Goal: Task Accomplishment & Management: Use online tool/utility

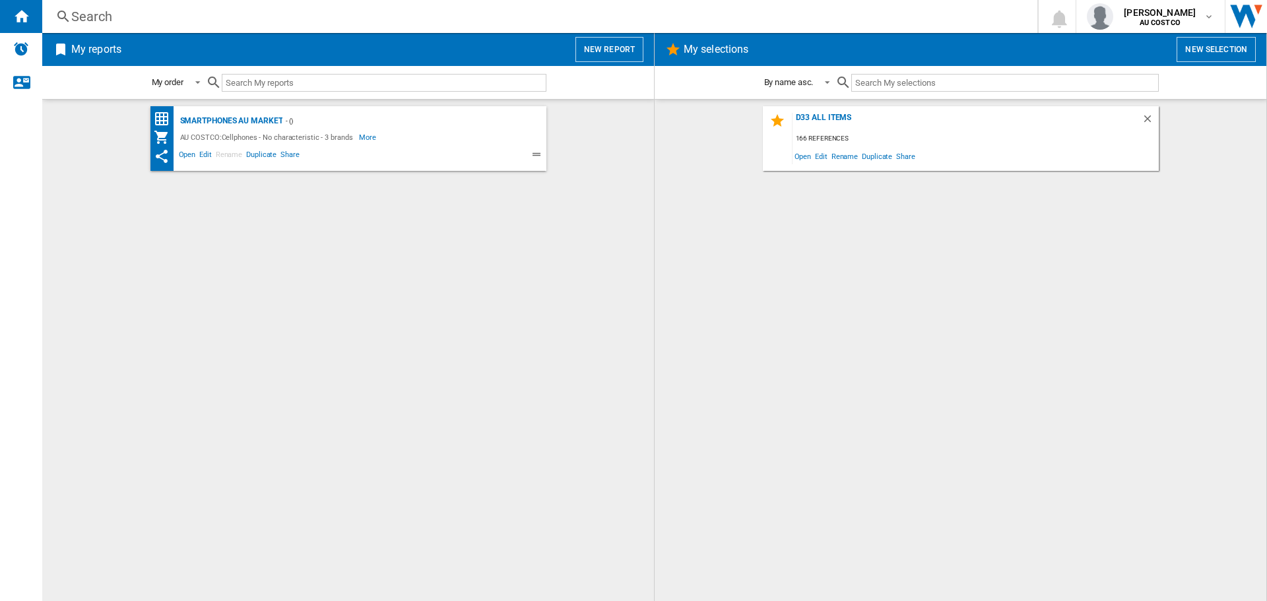
click at [873, 81] on input "text" at bounding box center [1005, 83] width 307 height 18
click at [1218, 51] on button "New selection" at bounding box center [1216, 49] width 79 height 25
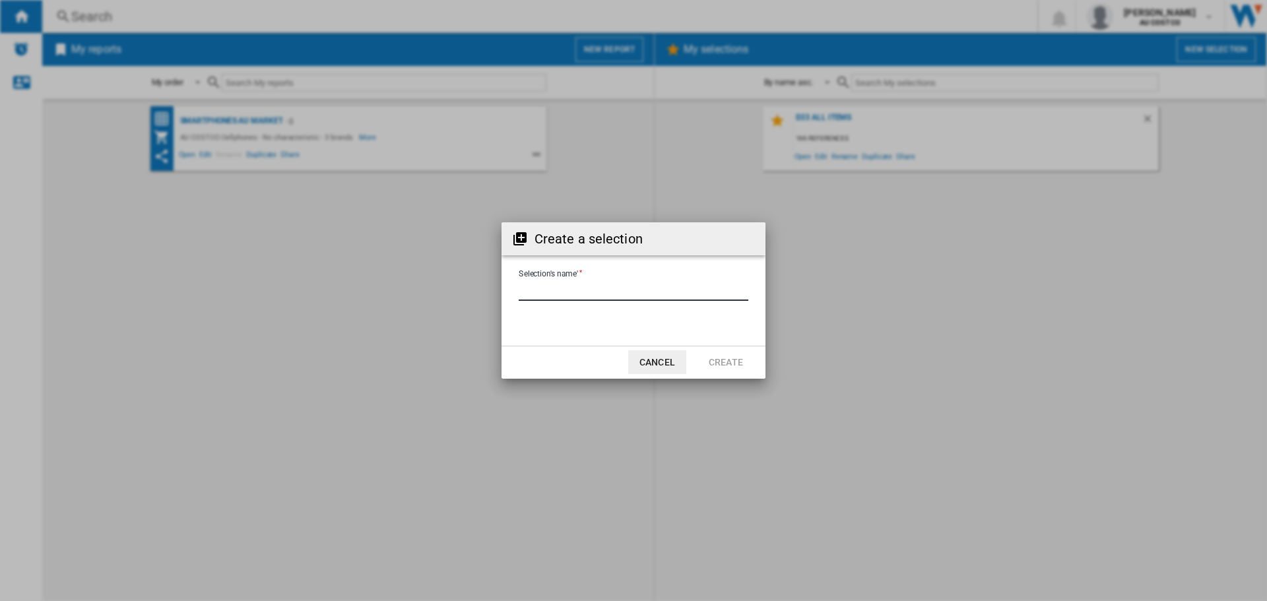
click at [531, 291] on input "Selection's name'" at bounding box center [634, 291] width 230 height 20
type input "********"
click at [733, 358] on button "Create" at bounding box center [726, 363] width 58 height 24
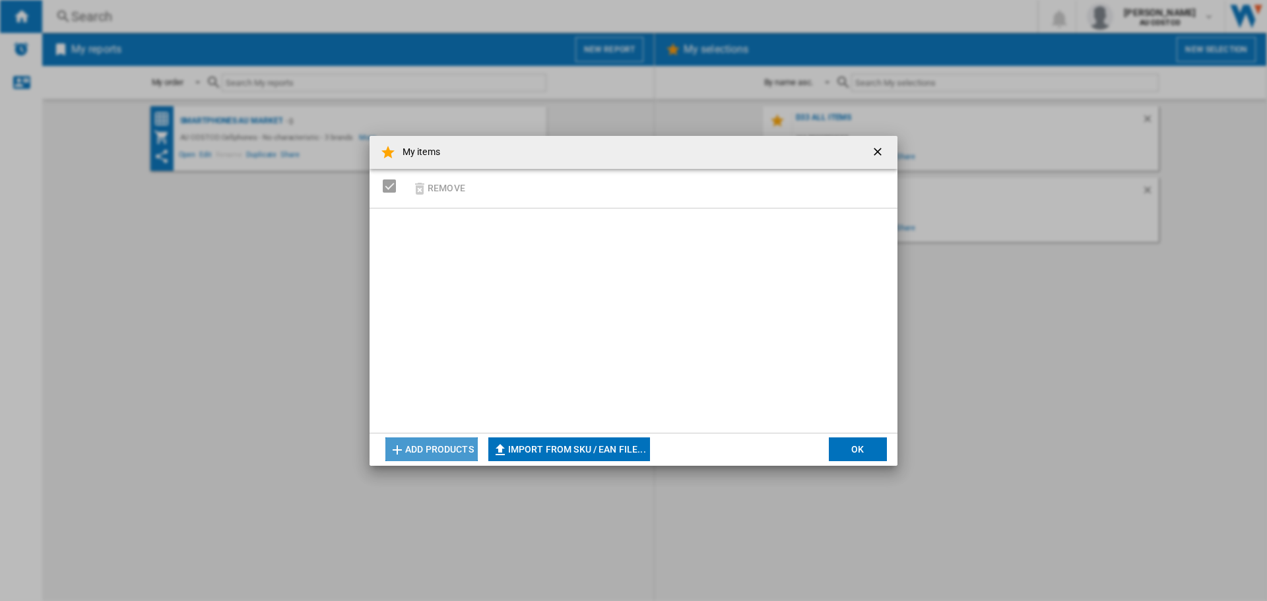
click at [409, 444] on button "Add products" at bounding box center [431, 450] width 92 height 24
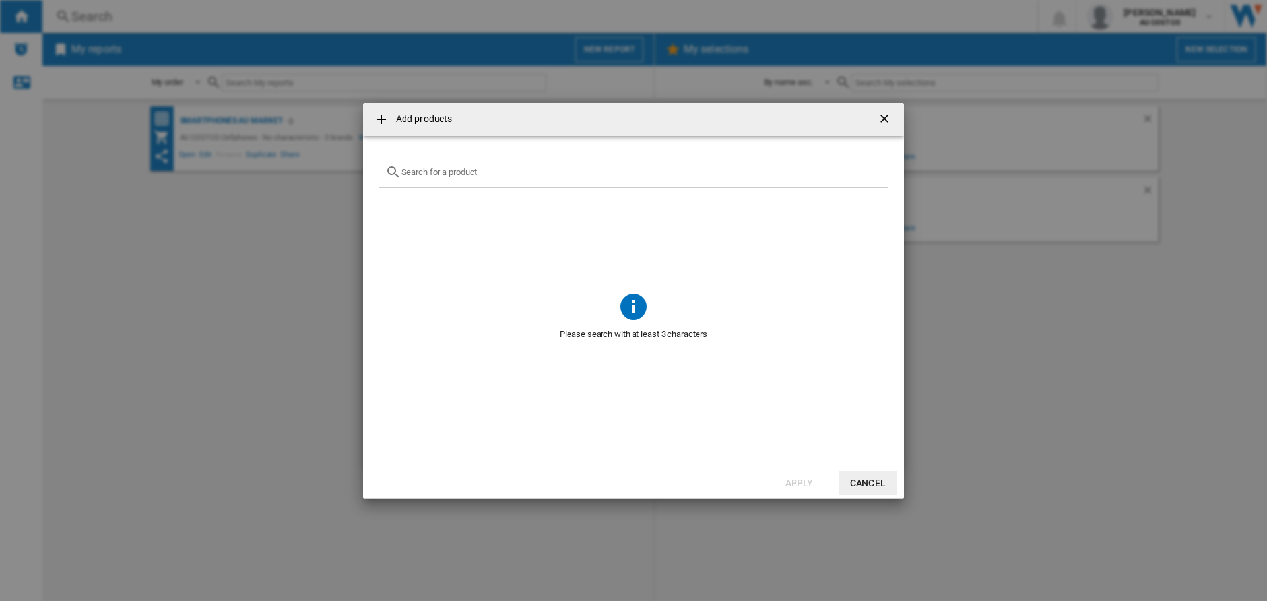
click at [867, 487] on button "Cancel" at bounding box center [868, 483] width 58 height 24
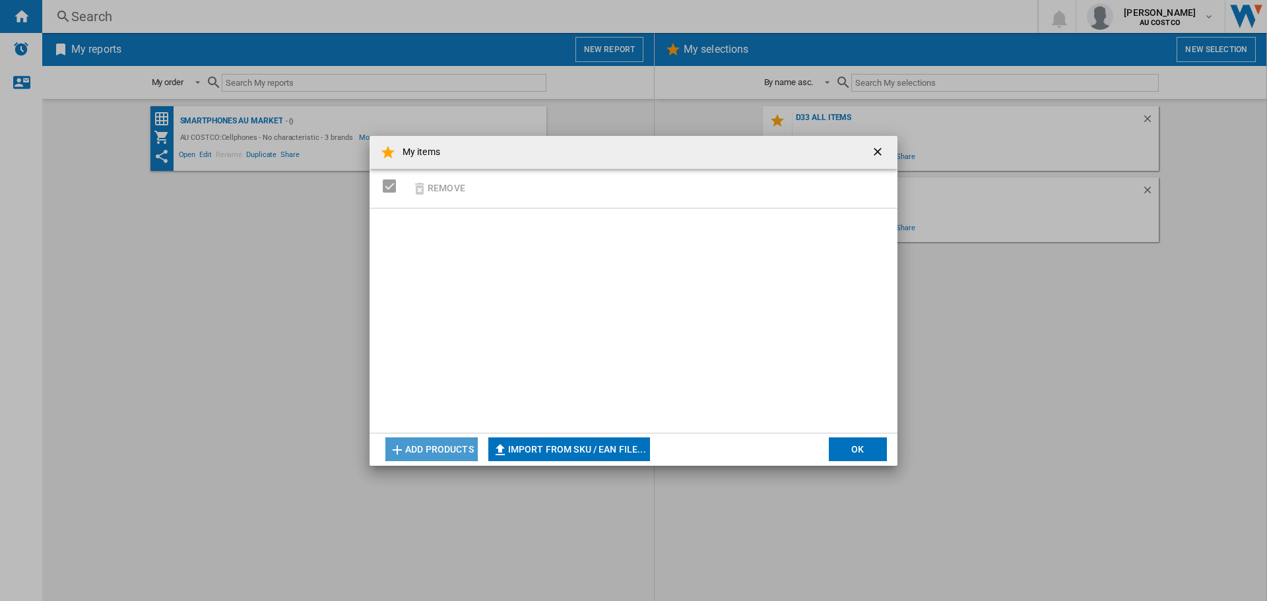
click at [417, 446] on button "Add products" at bounding box center [431, 450] width 92 height 24
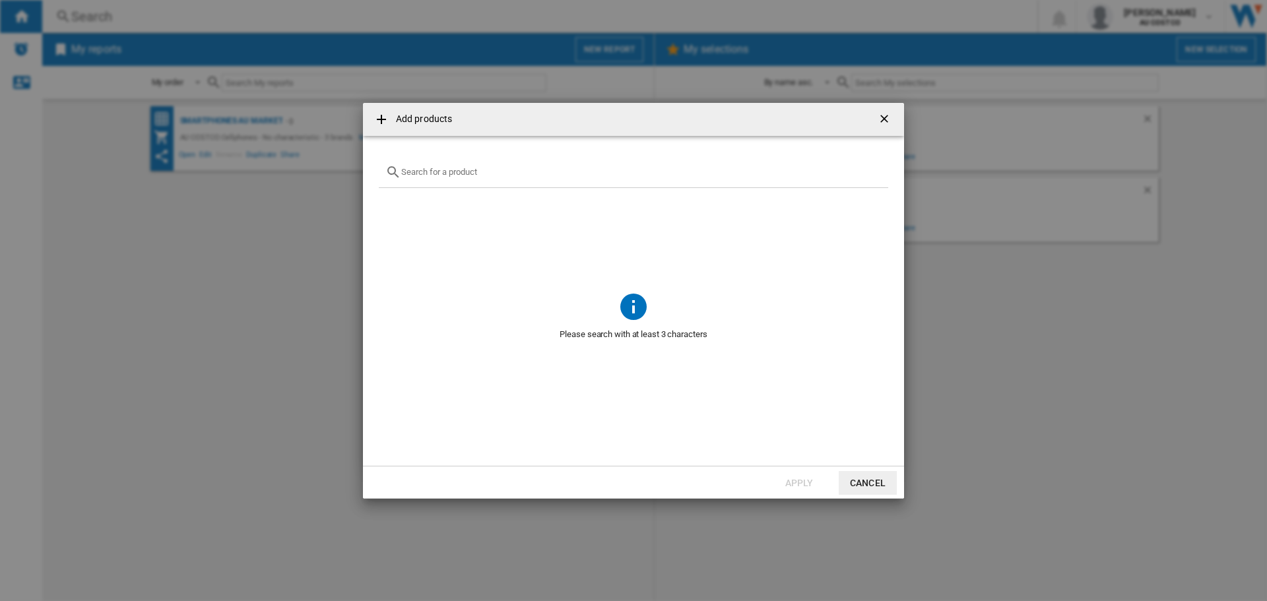
click at [415, 172] on input "{{getI18NText('SELECTIONS.EDITION_POPUP.OPEN_PRODUCTS_POPUP')}} {{::getI18NText…" at bounding box center [641, 172] width 481 height 10
paste input "Foodsaver VS2298"
drag, startPoint x: 504, startPoint y: 172, endPoint x: 402, endPoint y: 175, distance: 102.4
click at [402, 175] on input "Foodsaver VS2298" at bounding box center [633, 172] width 465 height 10
click at [402, 172] on input "Foodsaver VS2298" at bounding box center [633, 172] width 465 height 10
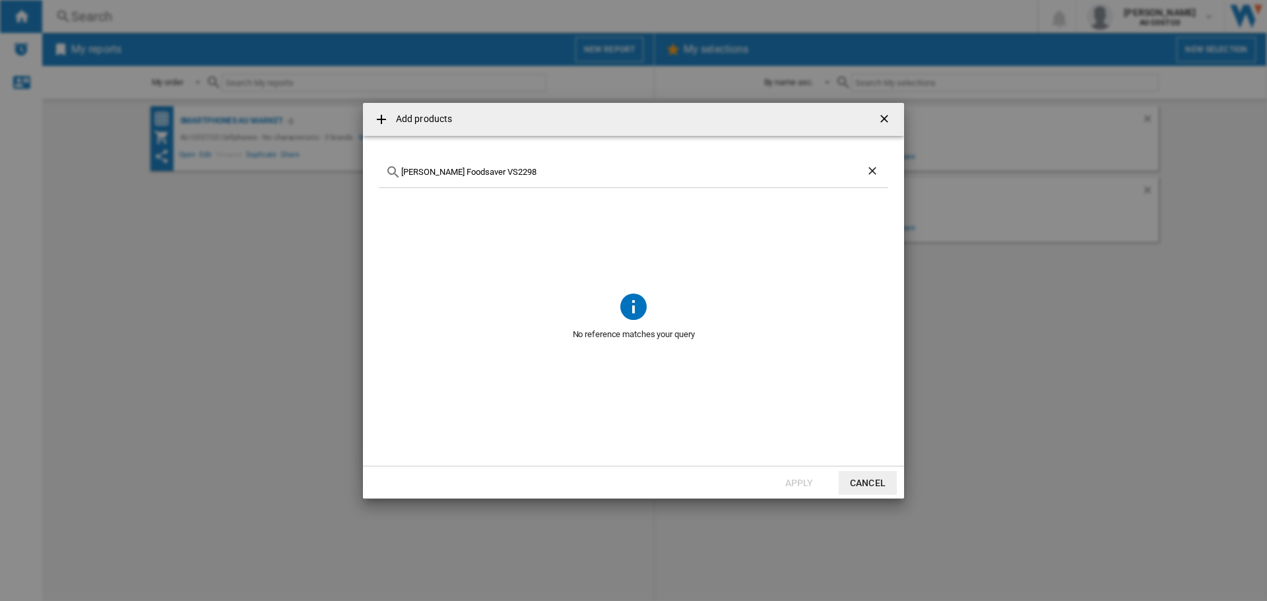
type input "[PERSON_NAME] Foodsaver VS2298"
click at [885, 115] on ng-md-icon "getI18NText('BUTTONS.CLOSE_DIALOG')" at bounding box center [886, 120] width 16 height 16
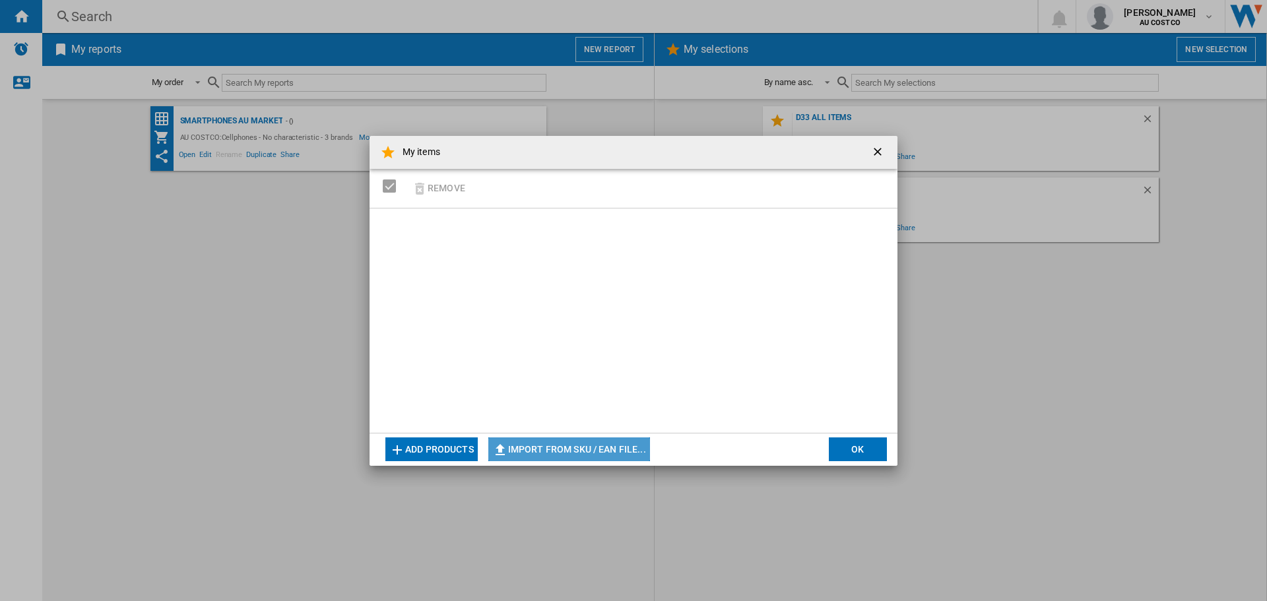
click at [560, 448] on button "Import from SKU / EAN file..." at bounding box center [569, 450] width 162 height 24
type input "**********"
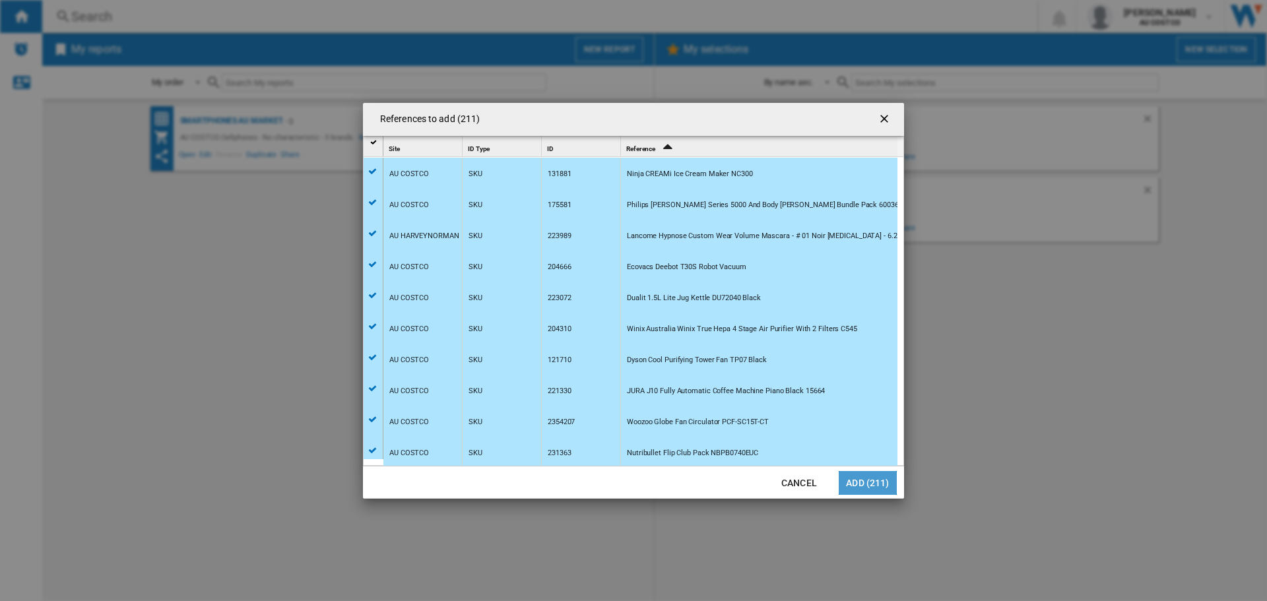
click at [872, 482] on button "Add (211)" at bounding box center [868, 483] width 58 height 24
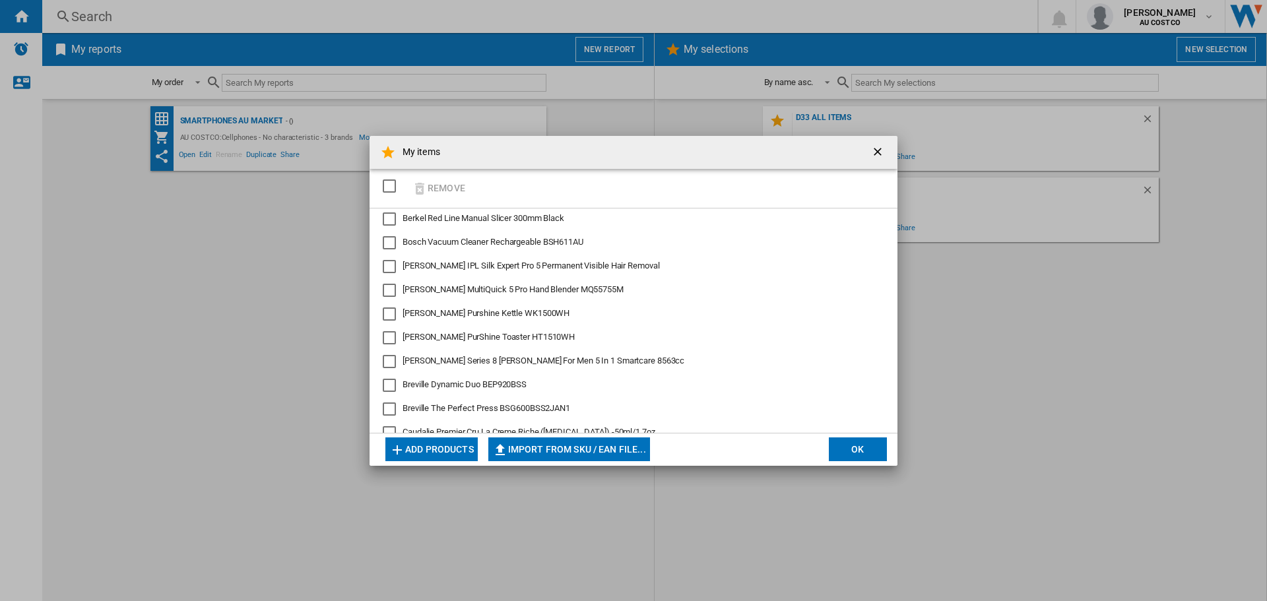
scroll to position [330, 0]
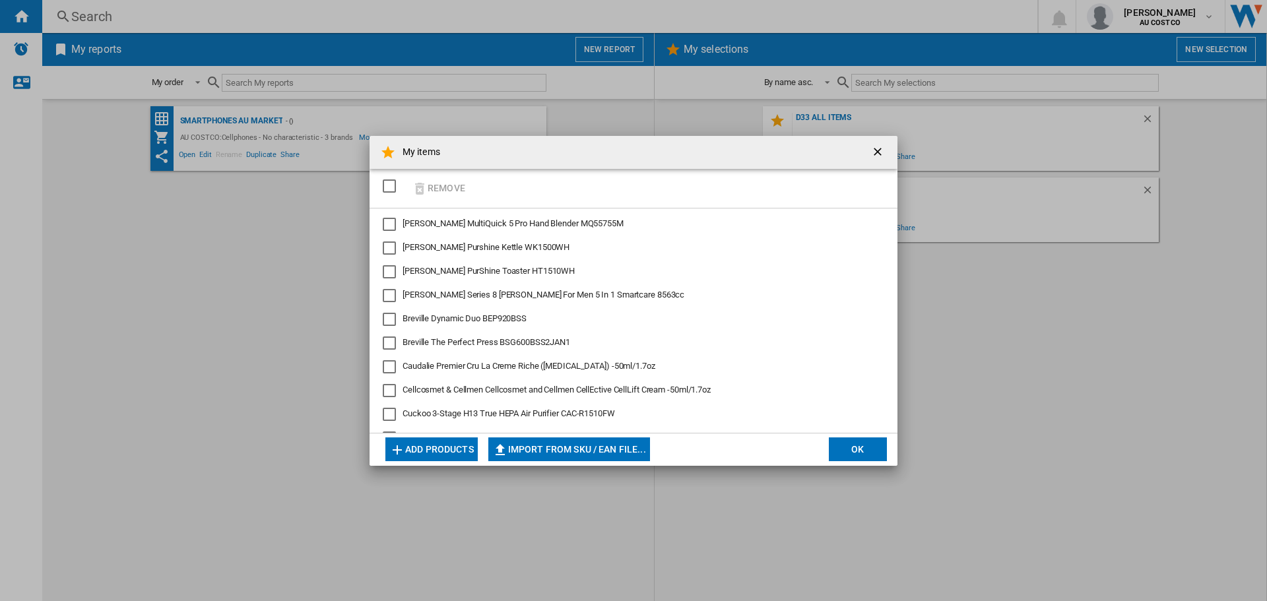
click at [389, 322] on div "Breville Dynamic Duo BEP920BSS" at bounding box center [389, 319] width 13 height 13
click at [391, 345] on div "Breville The Perfect Press BSG600BSS2JAN1" at bounding box center [389, 343] width 13 height 13
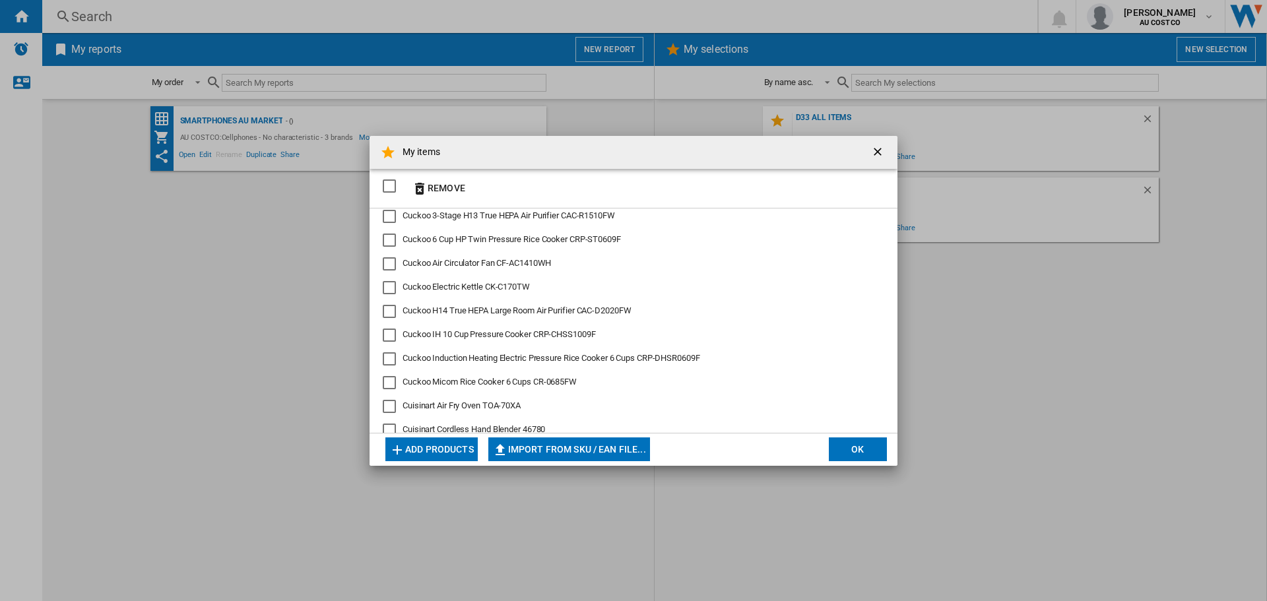
scroll to position [660, 0]
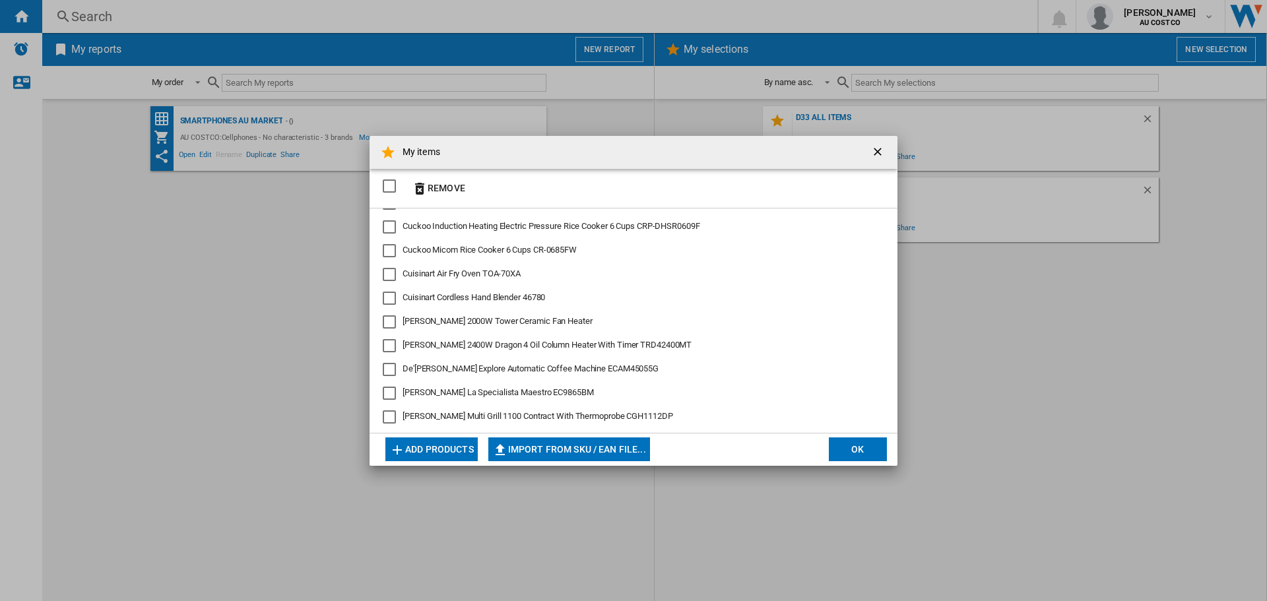
click at [388, 370] on div "De'Longhi Eletta Explore Automatic Coffee Machine ECAM45055G" at bounding box center [389, 369] width 13 height 13
click at [388, 393] on div "De'Longhi La Specialista Maestro EC9865BM" at bounding box center [389, 393] width 13 height 13
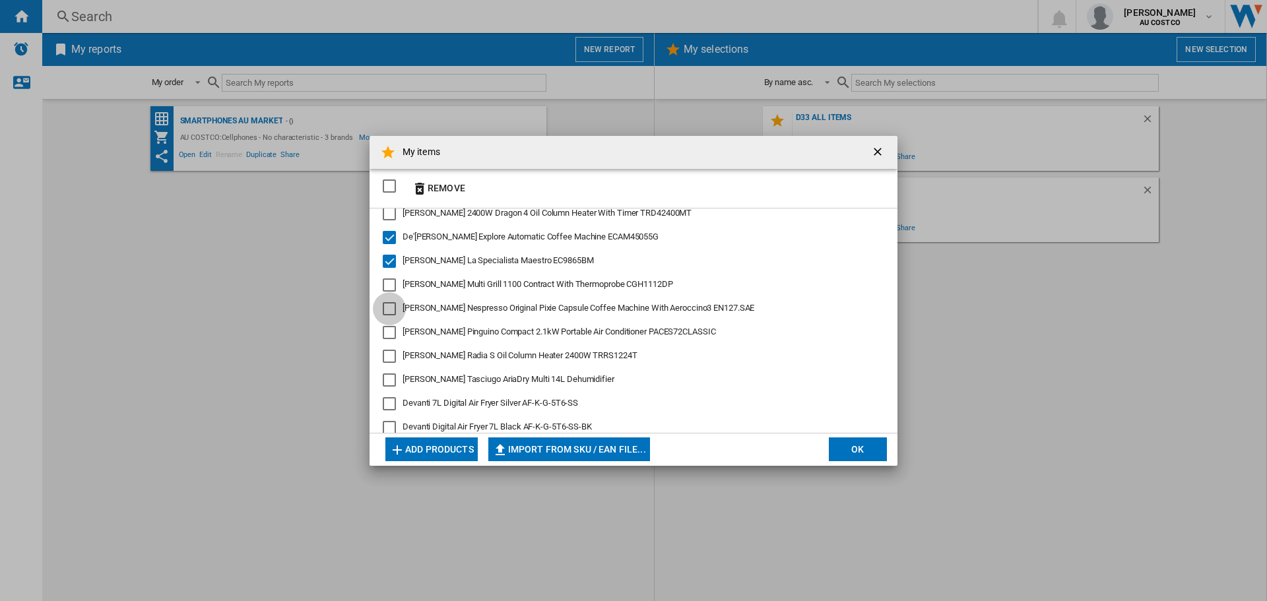
click at [385, 310] on div "De'Longhi Nespresso Original Pixie Capsule Coffee Machine With Aeroccino3 EN127…" at bounding box center [389, 308] width 13 height 13
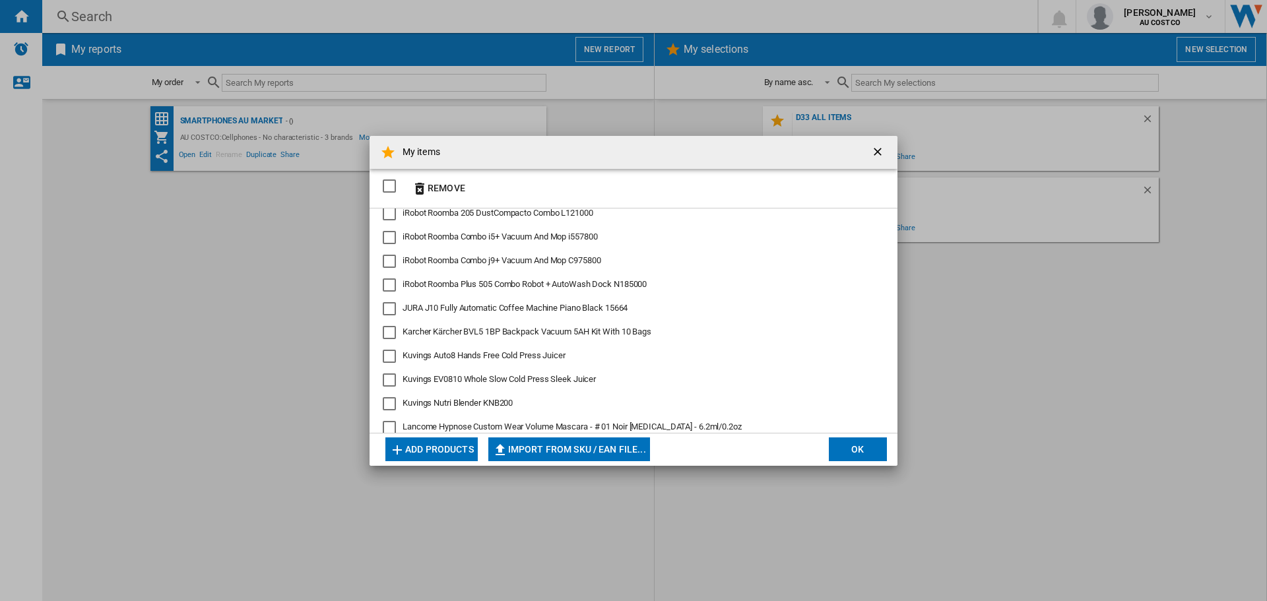
scroll to position [2640, 0]
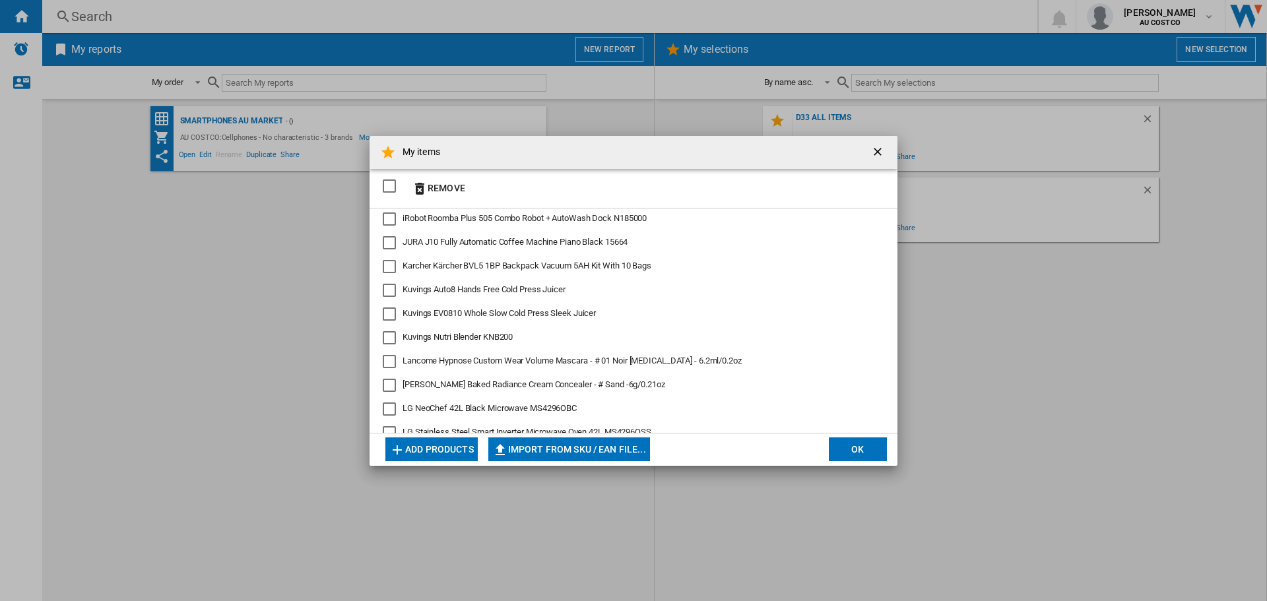
click at [388, 244] on div "JURA J10 Fully Automatic Coffee Machine Piano Black 15664" at bounding box center [389, 242] width 13 height 13
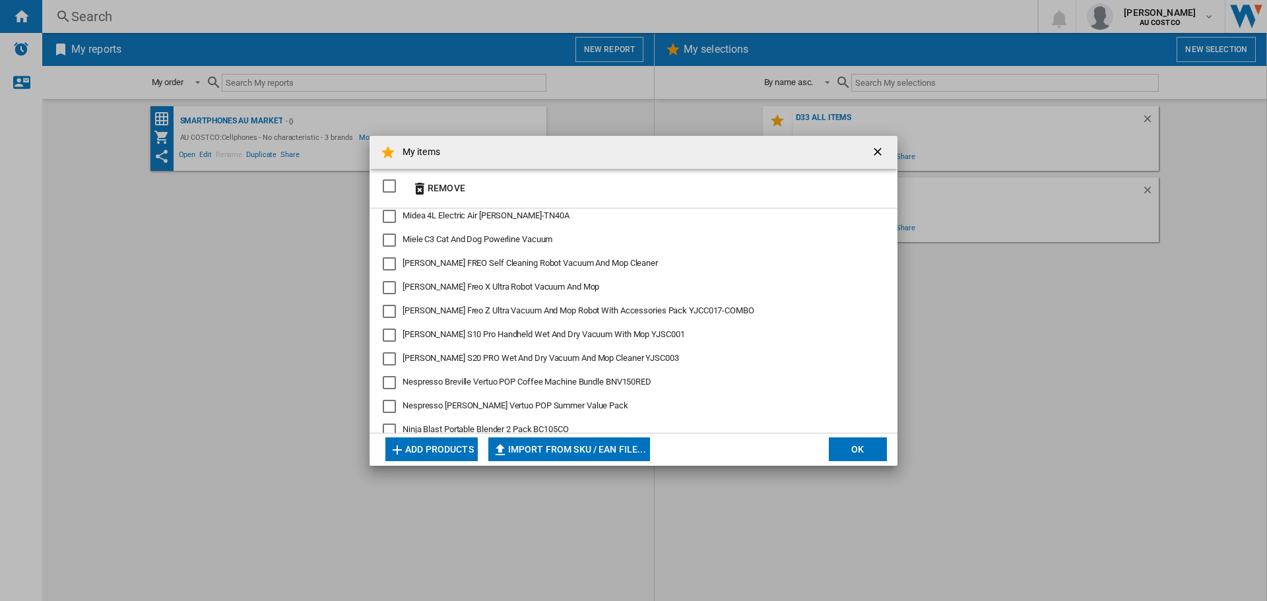
scroll to position [2970, 0]
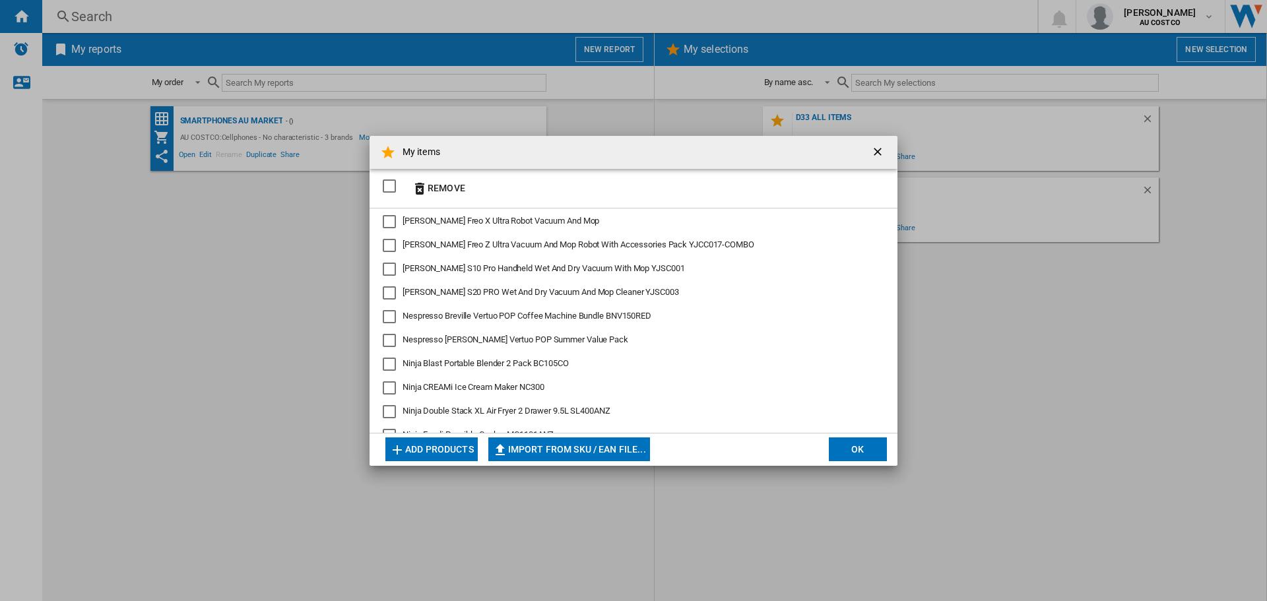
click at [391, 316] on div "Nespresso Breville Vertuo POP Coffee Machine Bundle BNV150RED" at bounding box center [389, 316] width 13 height 13
click at [391, 338] on div "Nespresso De'Longhi Vertuo POP Summer Value Pack" at bounding box center [389, 340] width 13 height 13
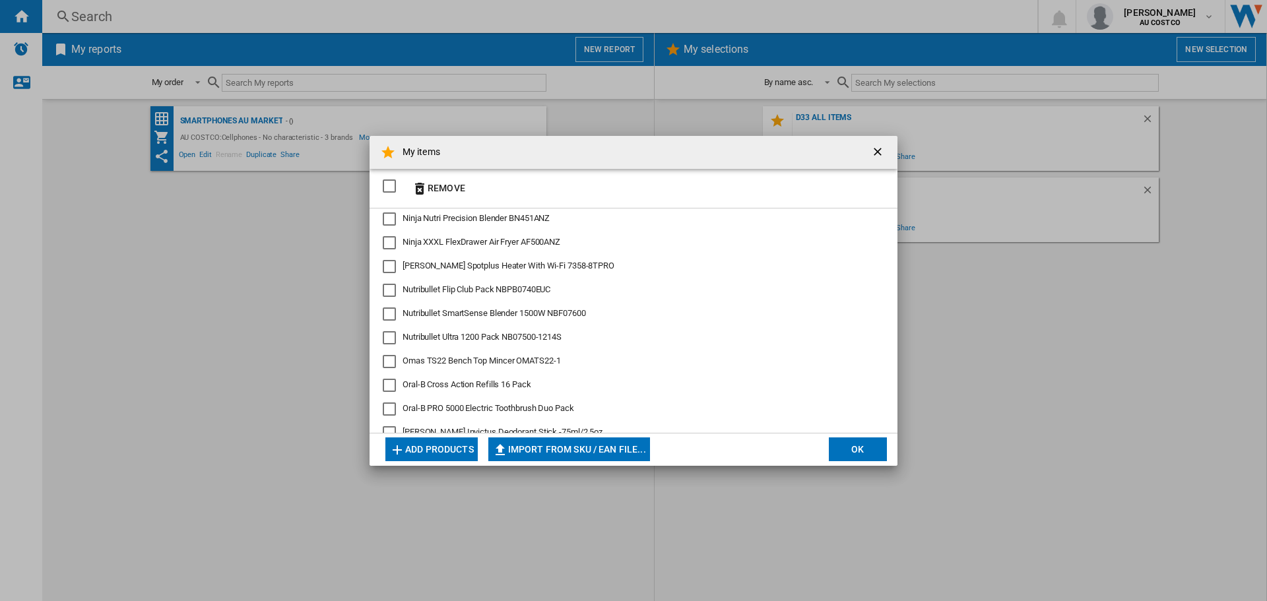
scroll to position [3300, 0]
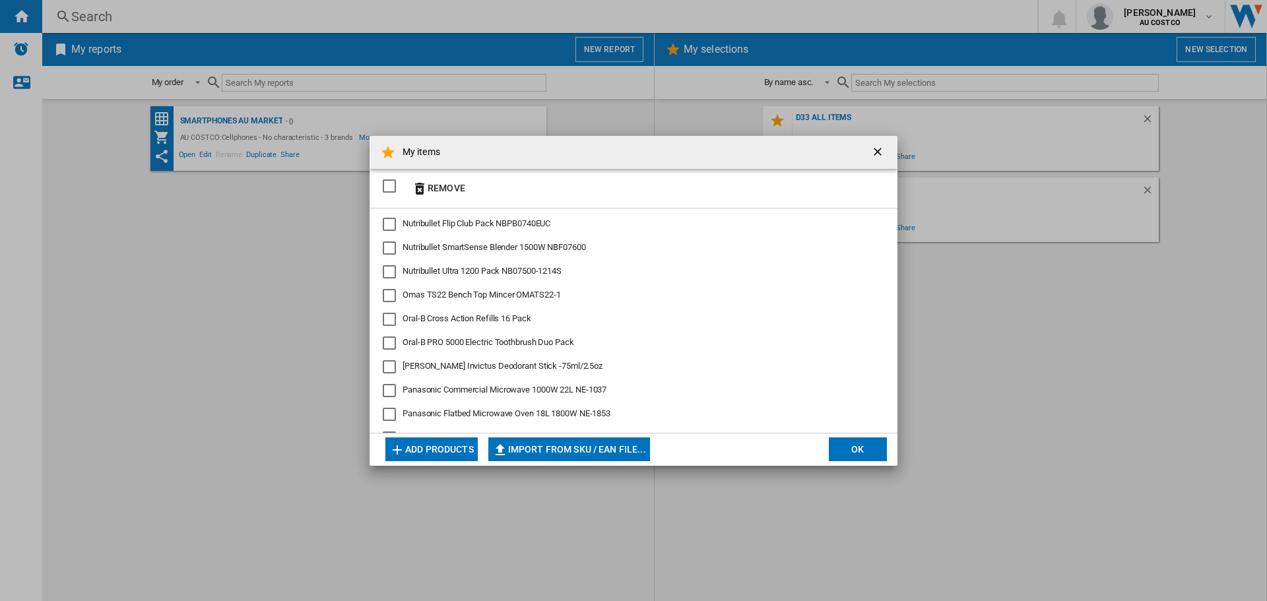
click at [391, 343] on div "Oral-B PRO 5000 Electric Toothbrush Duo Pack" at bounding box center [389, 343] width 13 height 13
click at [393, 321] on div "Oral-B Cross Action Refills 16 Pack" at bounding box center [389, 319] width 13 height 13
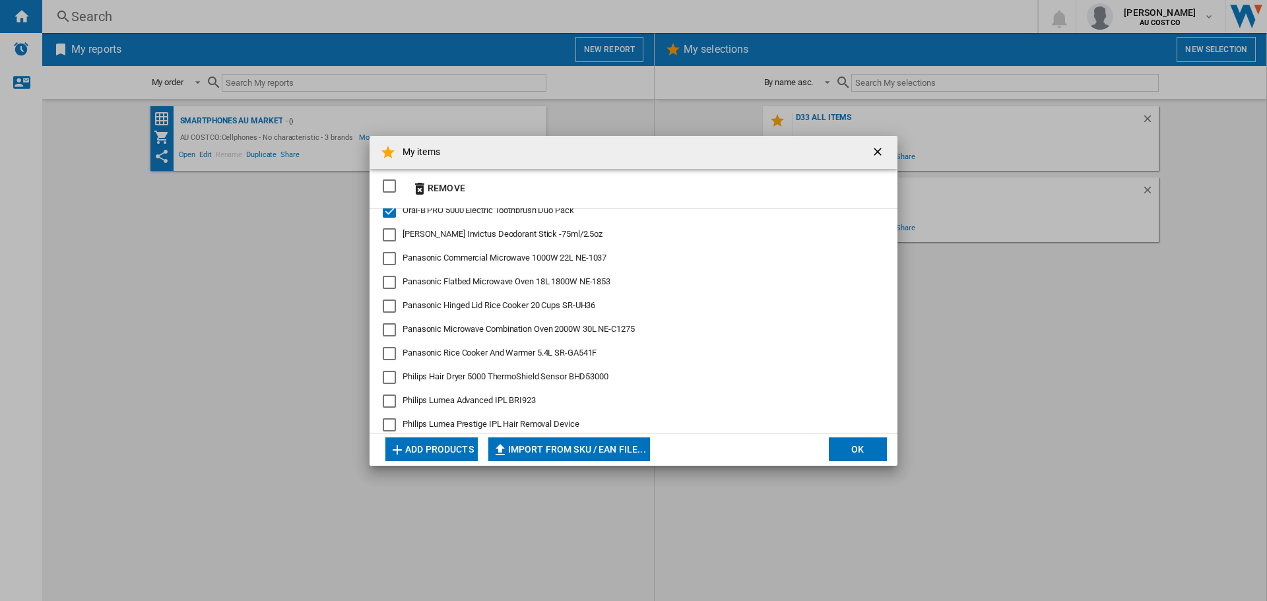
scroll to position [3498, 0]
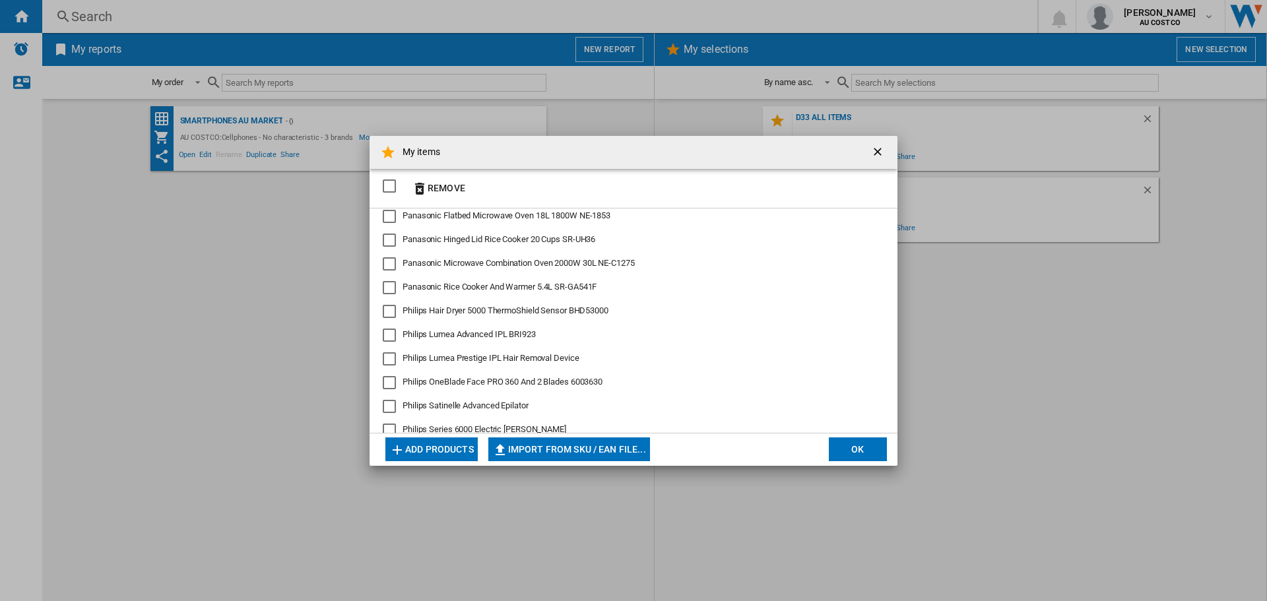
click at [387, 380] on div "Philips OneBlade Face PRO 360 And 2 Blades 6003630" at bounding box center [389, 382] width 13 height 13
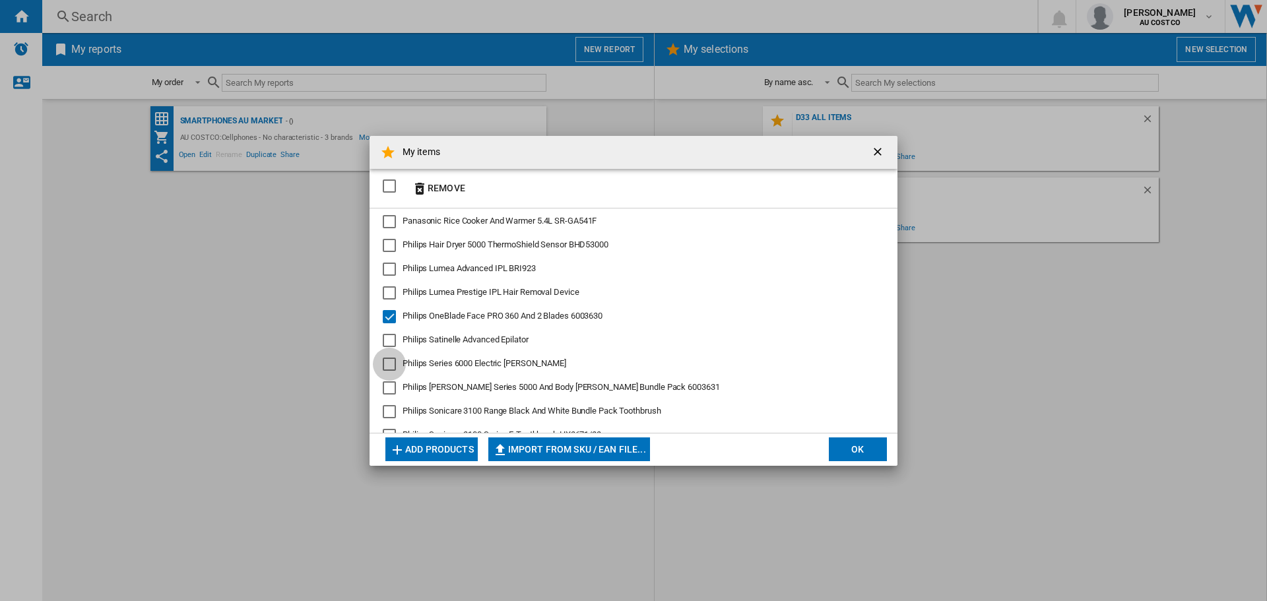
click at [389, 364] on div "Philips Series 6000 Electric Shaver SkinIQ" at bounding box center [389, 364] width 13 height 13
click at [391, 389] on div "Philips Shaver Series 5000 And Body Shaver Bundle Pack 6003631" at bounding box center [389, 388] width 13 height 13
click at [386, 413] on div "Philips Sonicare 3100 Range Black And White Bundle Pack Toothbrush" at bounding box center [389, 411] width 13 height 13
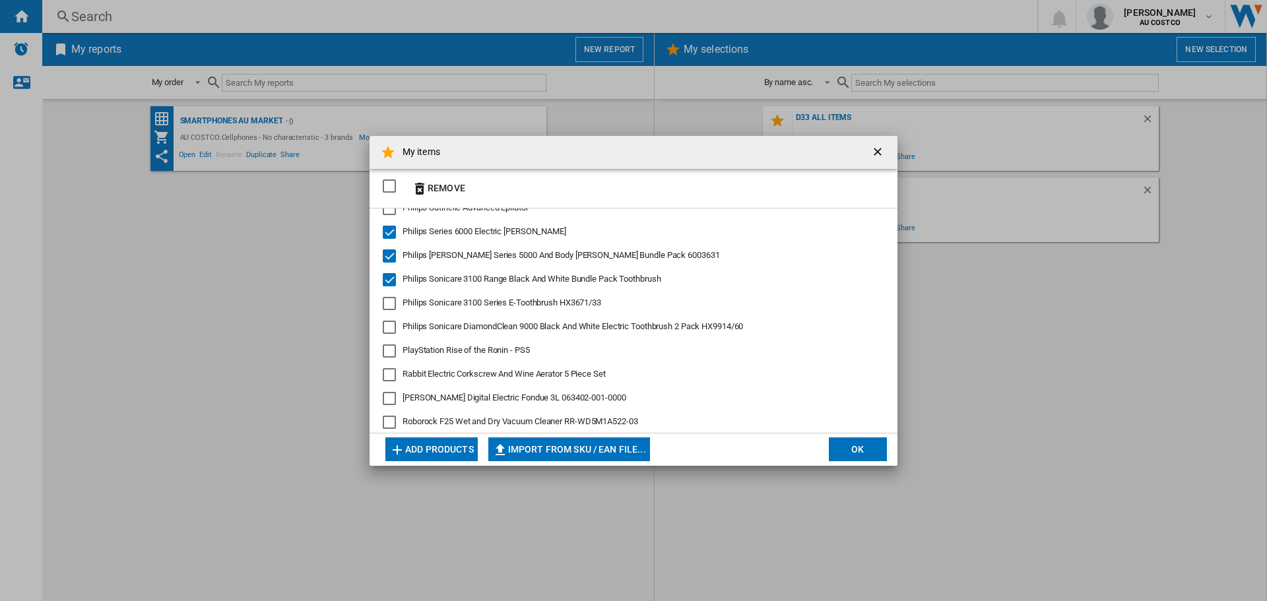
scroll to position [3762, 0]
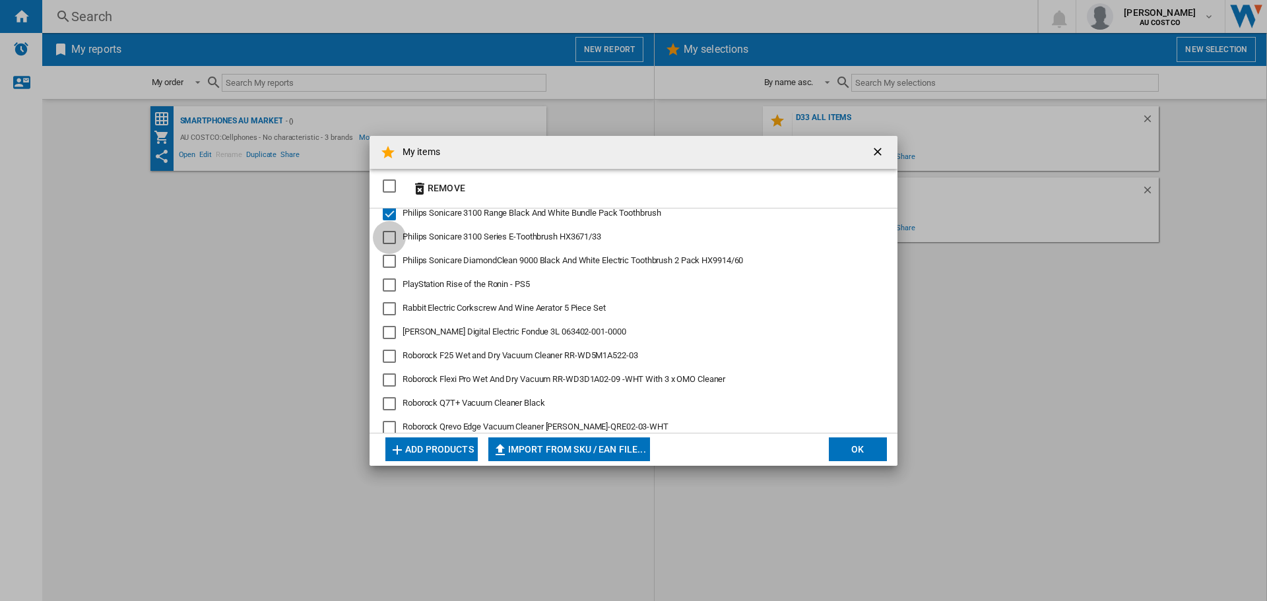
click at [390, 240] on div "Philips Sonicare 3100 Series E-Toothbrush HX3671/33" at bounding box center [389, 237] width 13 height 13
click at [393, 262] on div "Philips Sonicare DiamondClean 9000 Black And White Electric Toothbrush 2 Pack H…" at bounding box center [389, 261] width 13 height 13
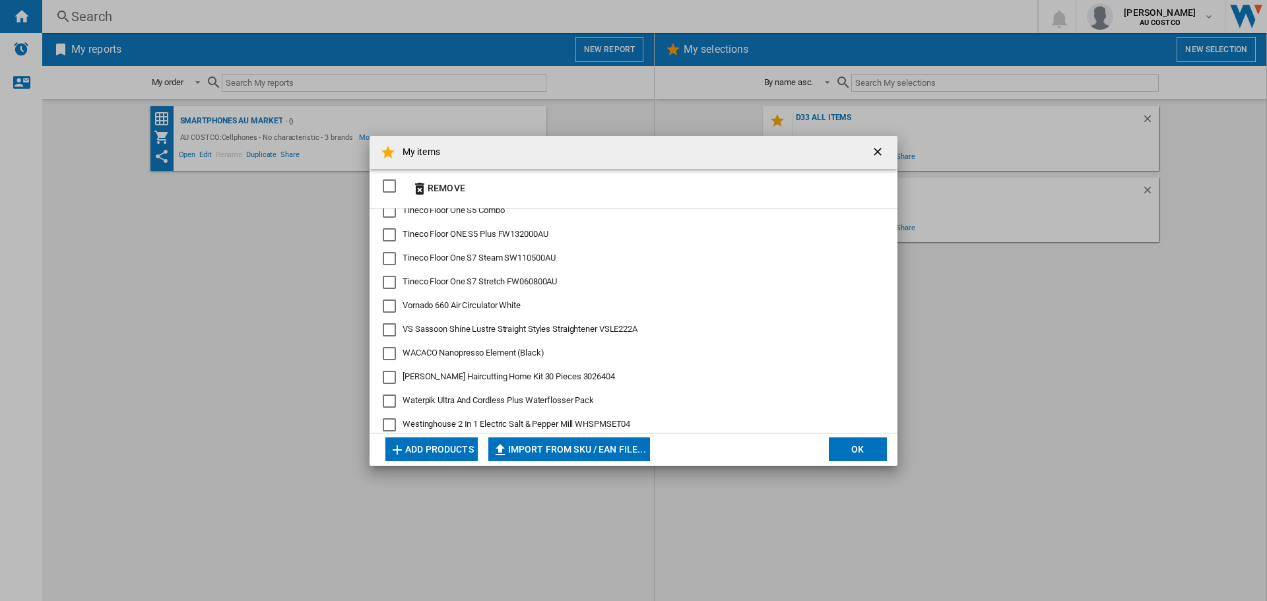
scroll to position [4687, 0]
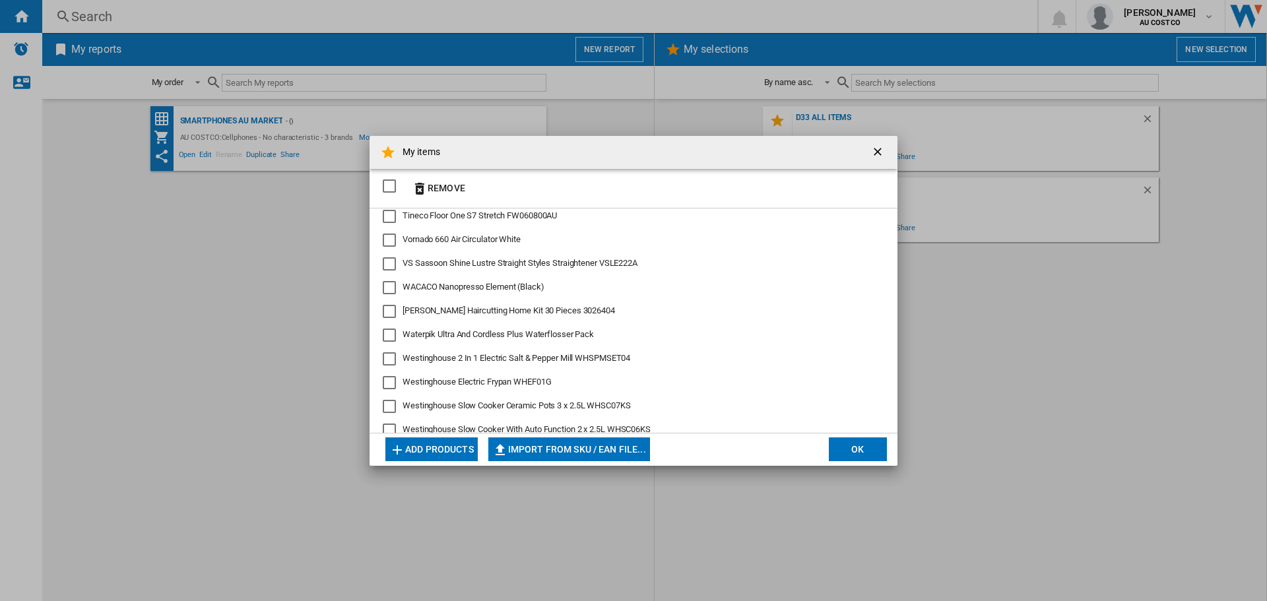
click at [387, 338] on div "Waterpik Ultra And Cordless Plus Waterflosser Pack" at bounding box center [389, 335] width 13 height 13
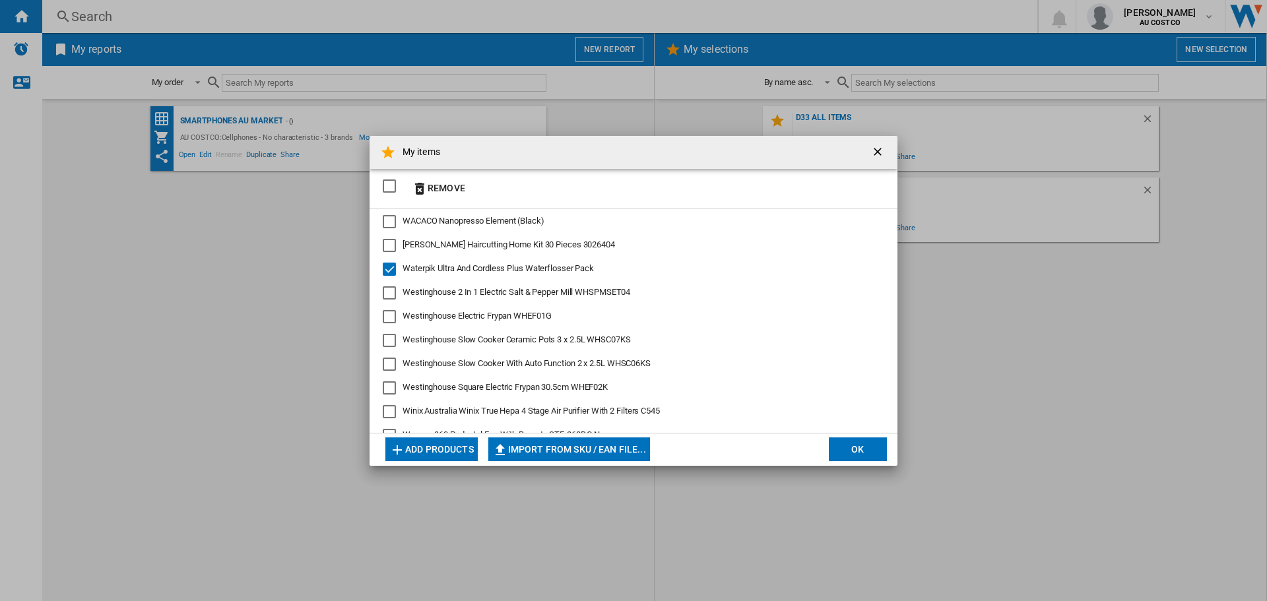
scroll to position [4803, 0]
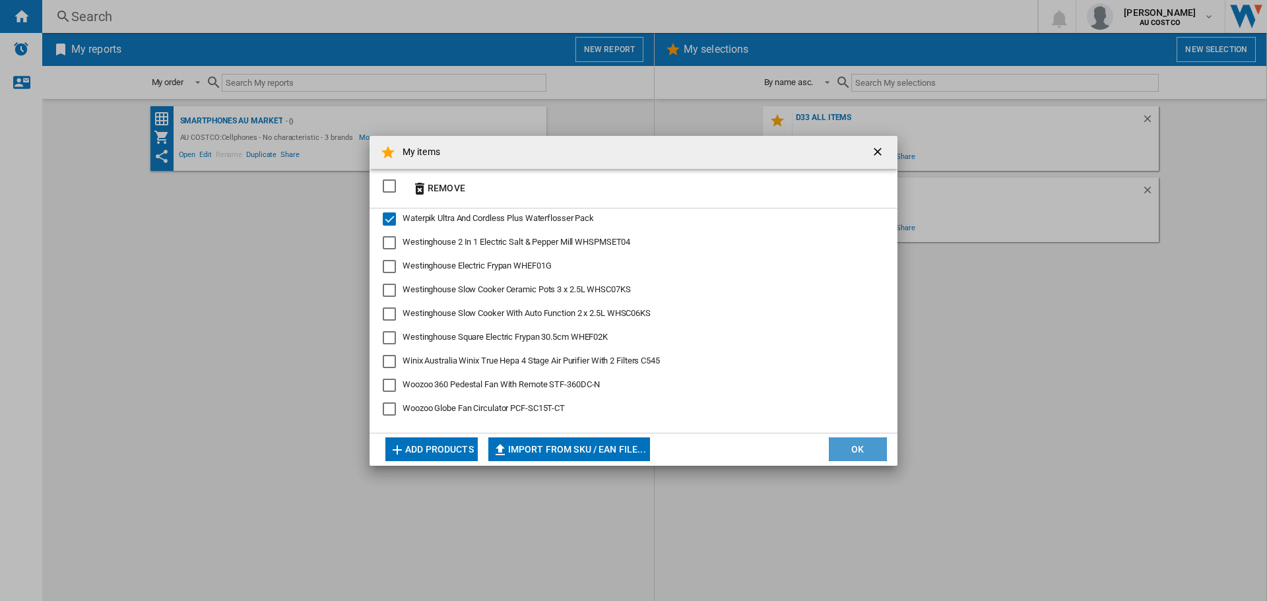
click at [861, 451] on button "OK" at bounding box center [858, 450] width 58 height 24
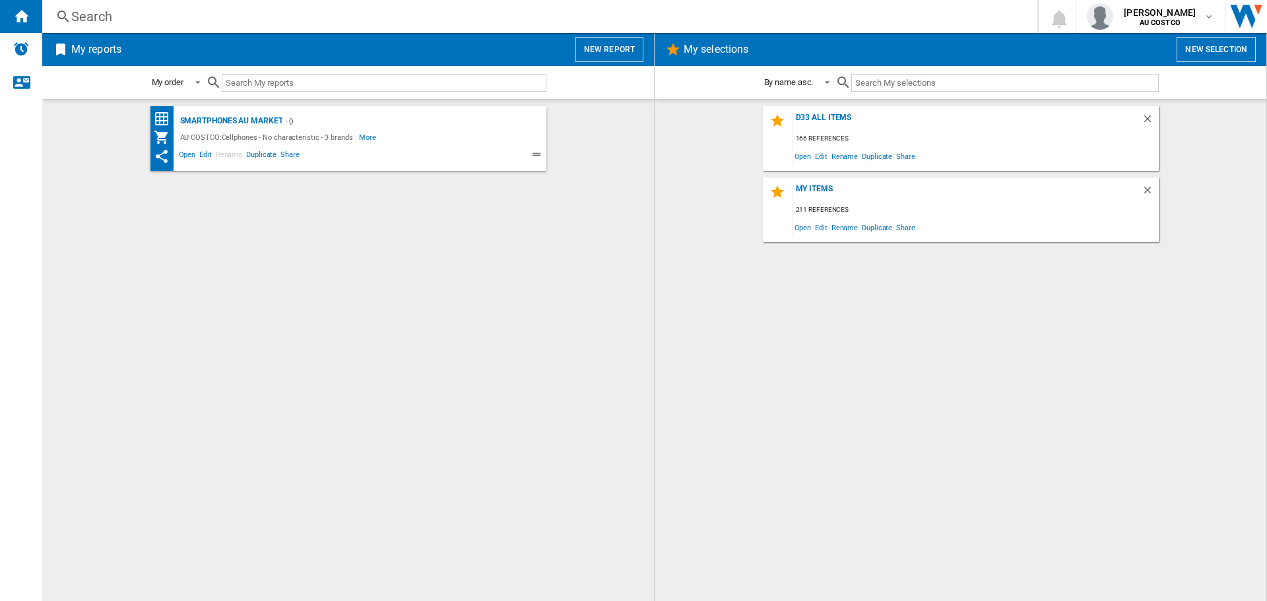
click at [605, 51] on button "New report" at bounding box center [610, 49] width 68 height 25
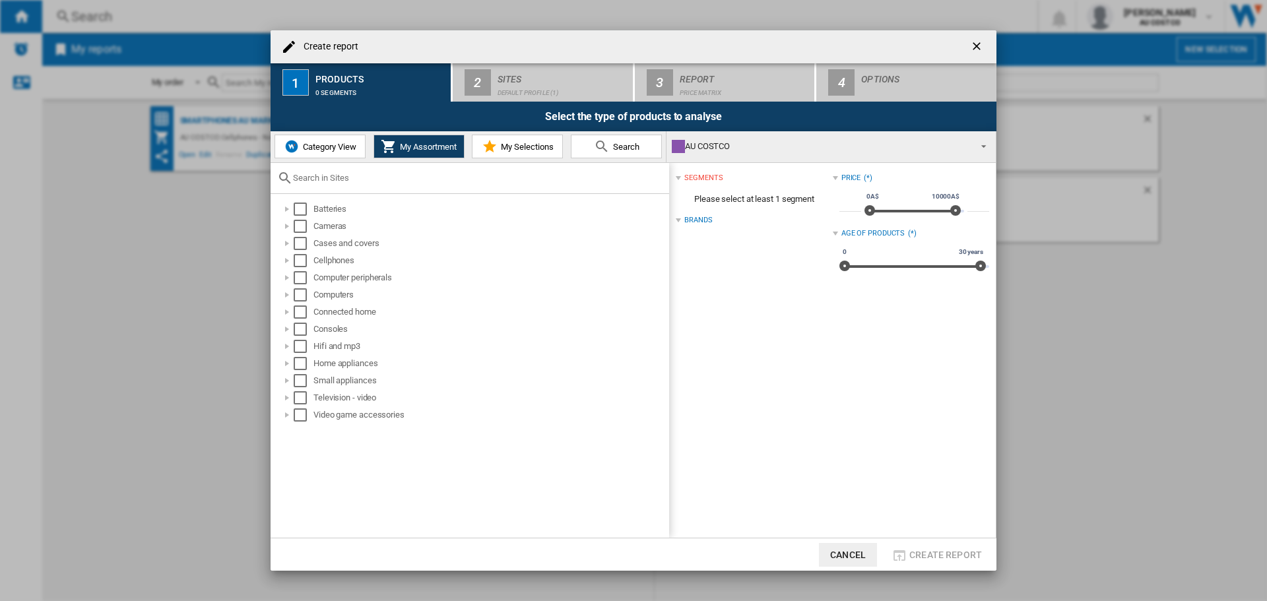
click at [505, 149] on span "My Selections" at bounding box center [526, 147] width 56 height 10
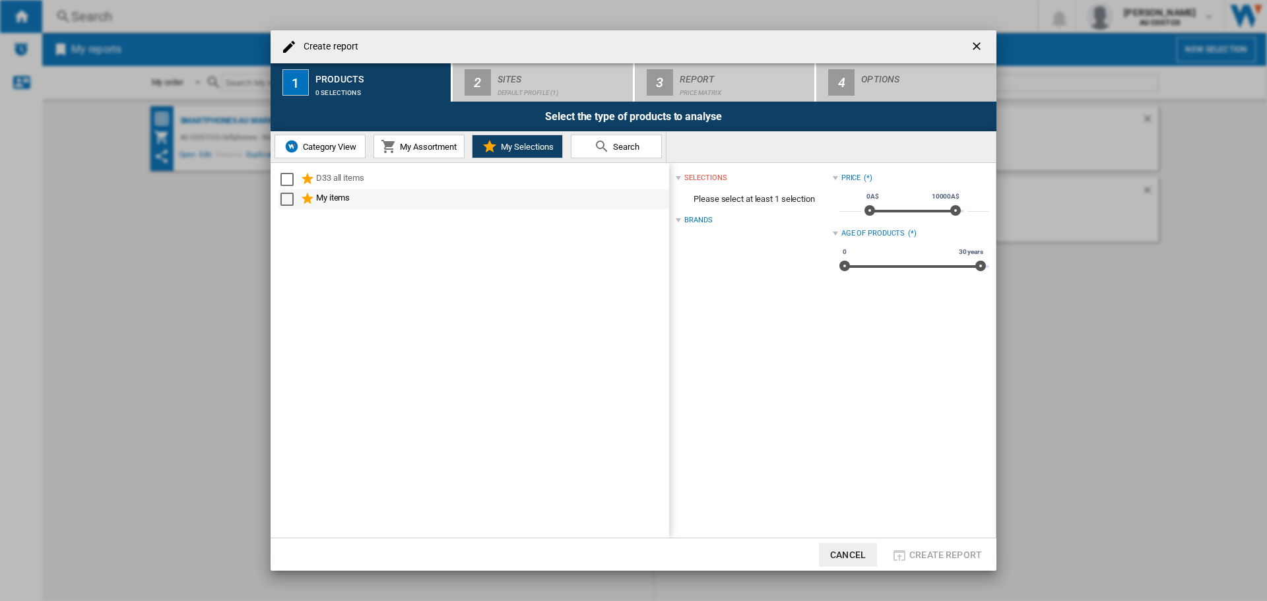
click at [288, 200] on div "Select" at bounding box center [287, 199] width 13 height 13
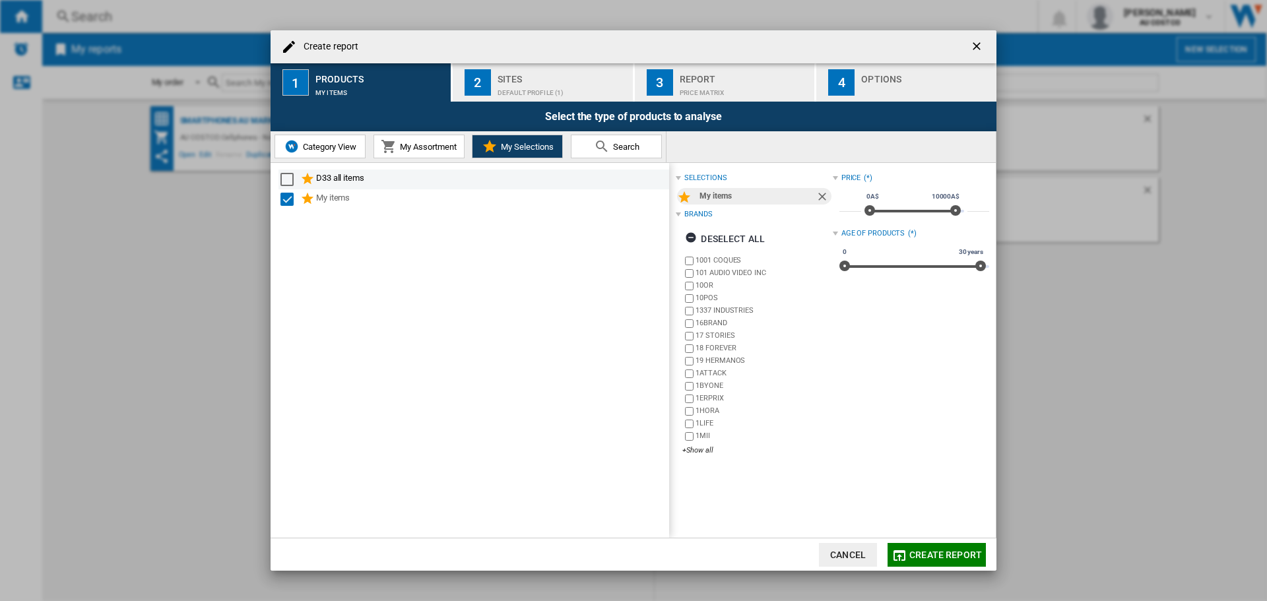
click at [288, 178] on div "Select" at bounding box center [287, 179] width 13 height 13
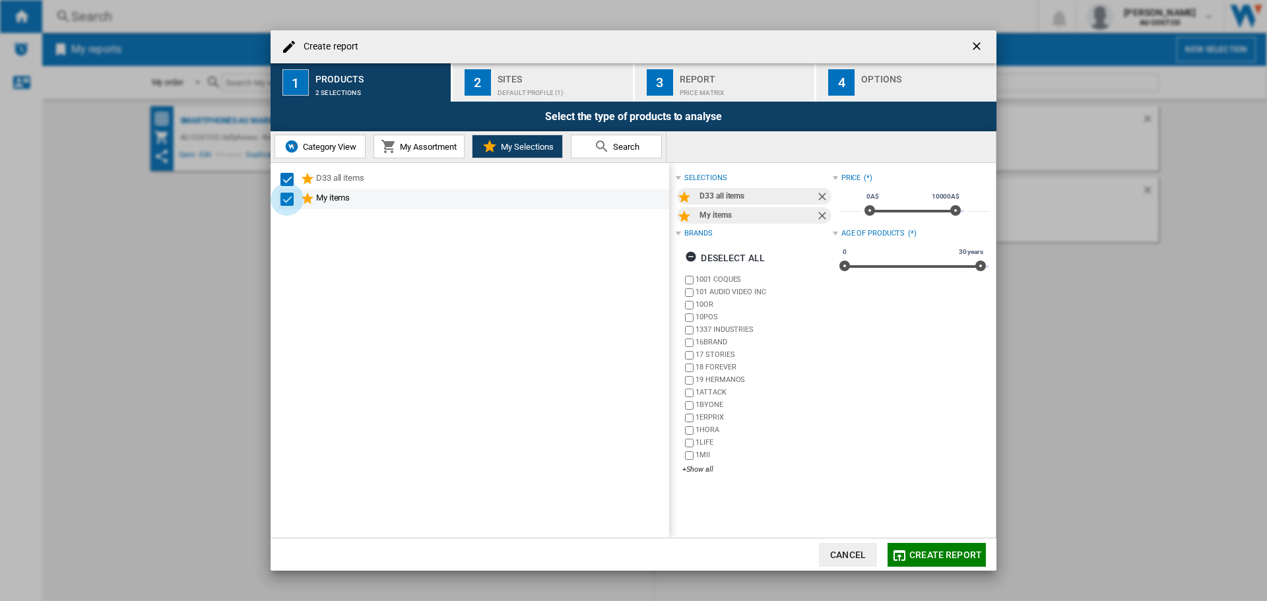
click at [287, 198] on div "Select" at bounding box center [287, 199] width 13 height 13
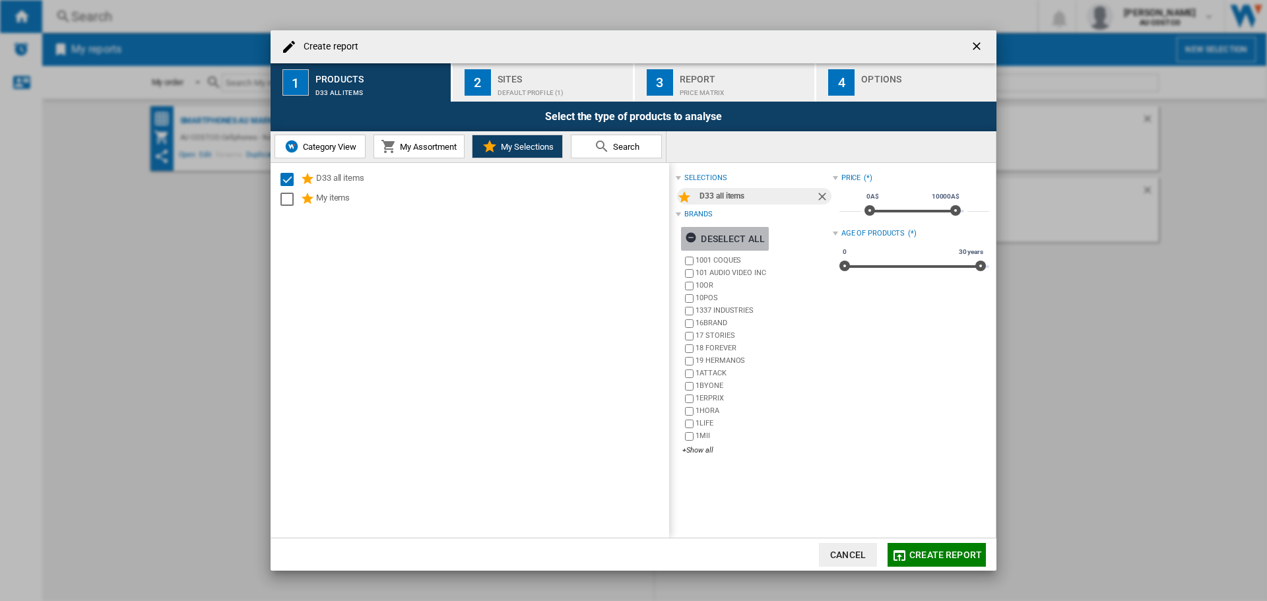
click at [691, 237] on ng-md-icon "button" at bounding box center [693, 240] width 16 height 16
click at [932, 552] on span "Create report" at bounding box center [946, 555] width 73 height 11
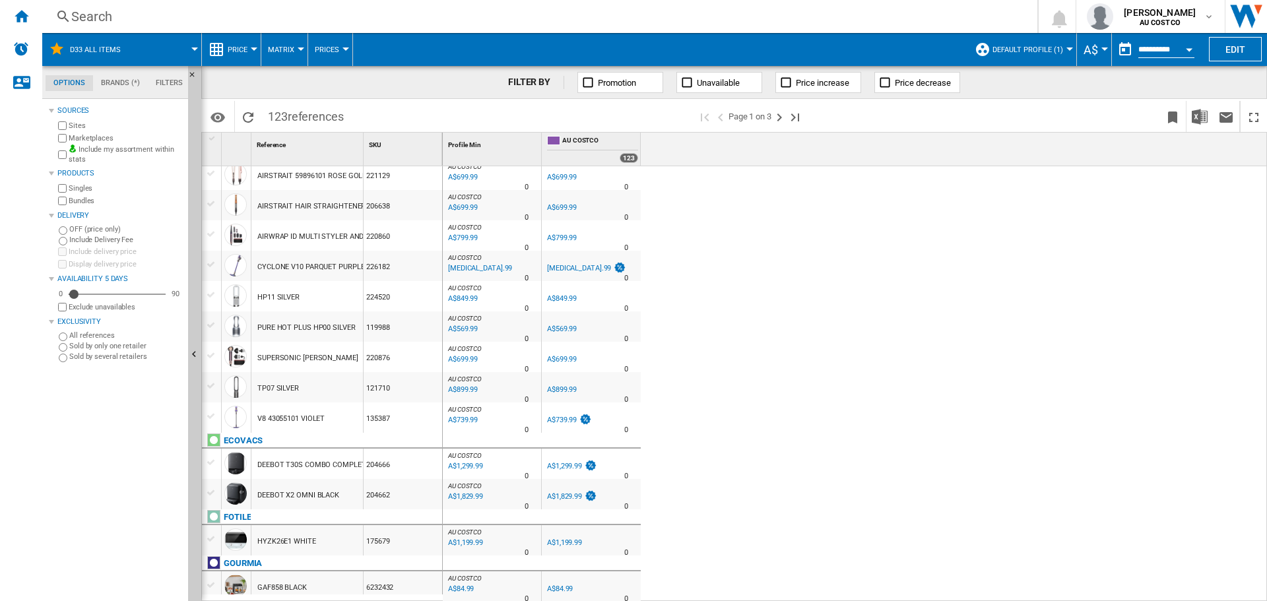
scroll to position [1242, 0]
click at [711, 374] on div "AU COSTCO : AU COSTCO 0.0 % A$59.99 % N/A 0 AU COSTCO : AU COSTCO AU COSTCO 0.0…" at bounding box center [855, 384] width 825 height 436
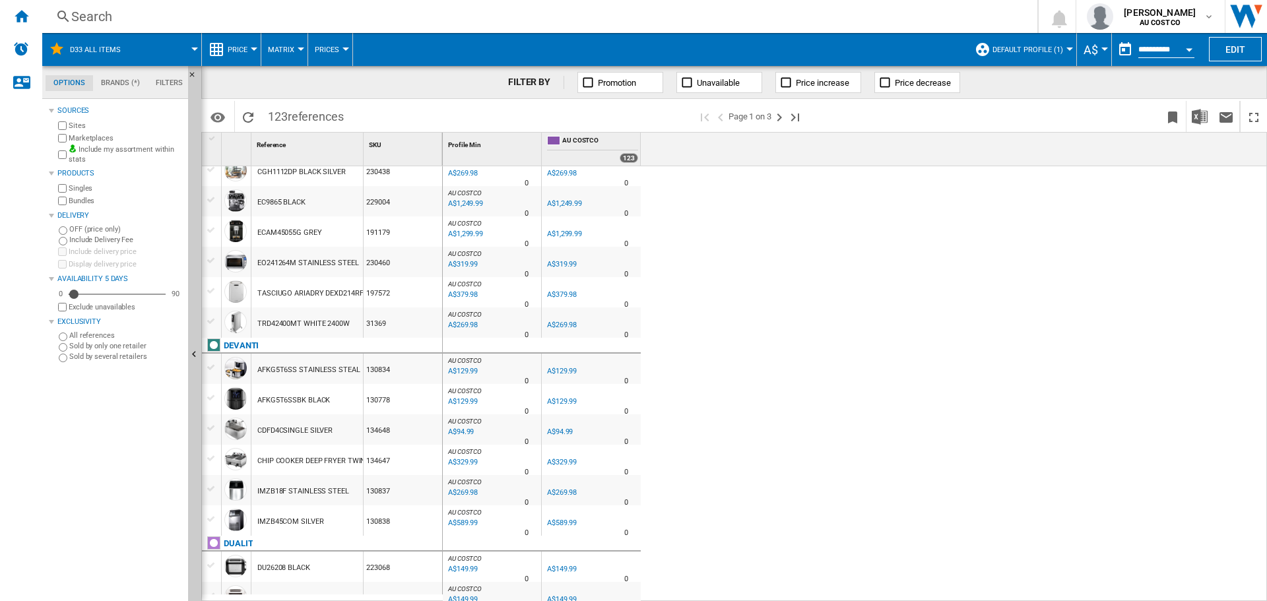
scroll to position [0, 0]
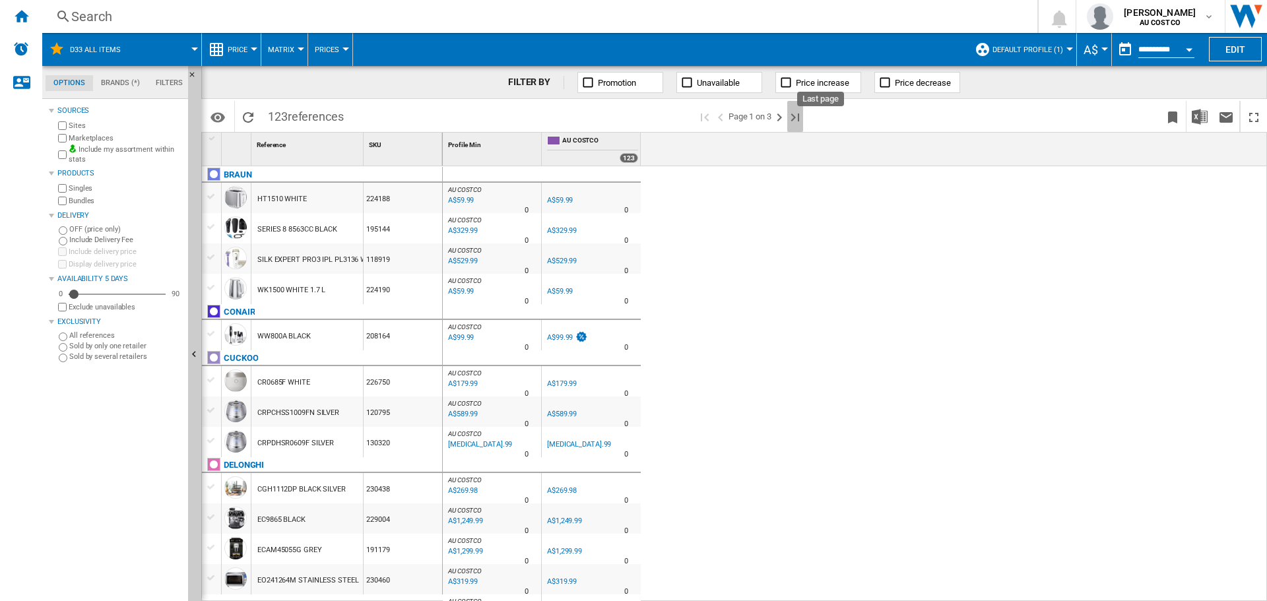
click at [799, 116] on ng-md-icon "Last page" at bounding box center [795, 118] width 16 height 16
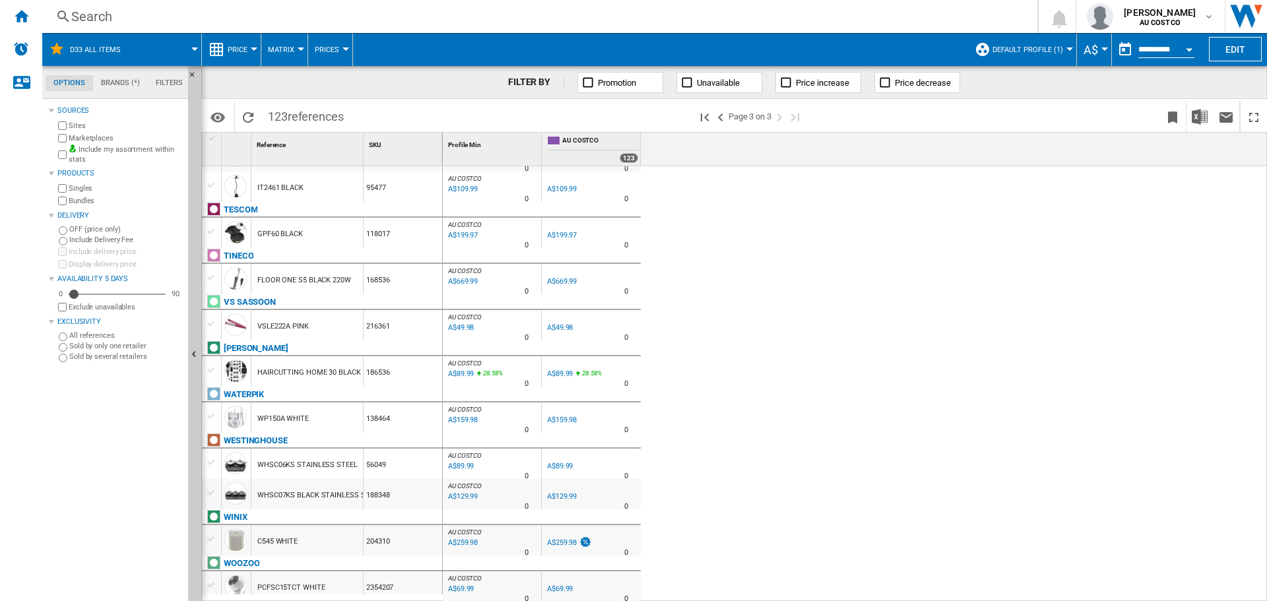
click at [120, 79] on md-tab-item "Brands (*)" at bounding box center [120, 83] width 55 height 16
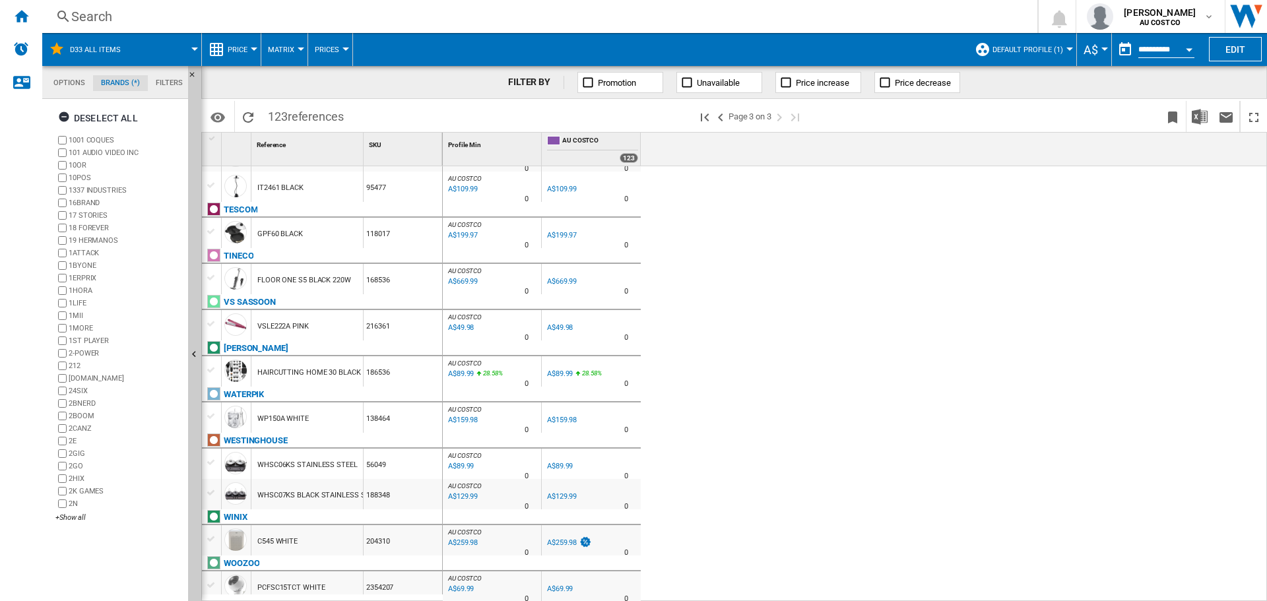
scroll to position [51, 0]
click at [167, 86] on md-tab-item "Filters" at bounding box center [169, 83] width 43 height 16
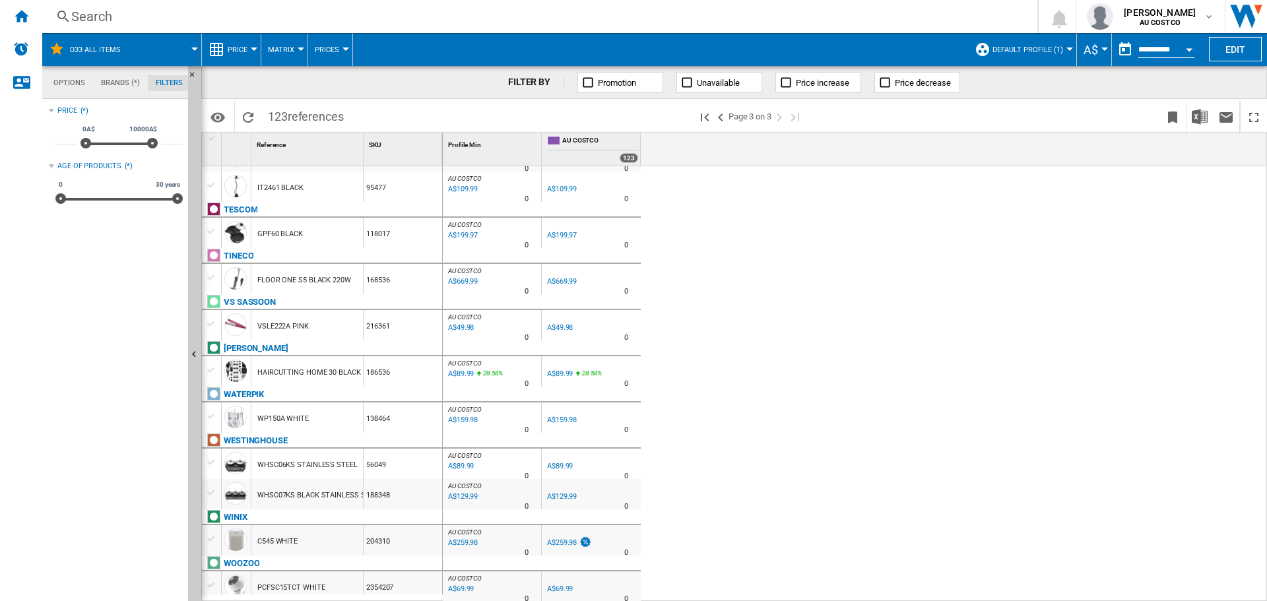
click at [117, 271] on div "Price (*) * 0A$ 10000A$ 0A$ 10000A$ ***** Age of products (*) 0 30 years 0 30 y…" at bounding box center [116, 351] width 134 height 499
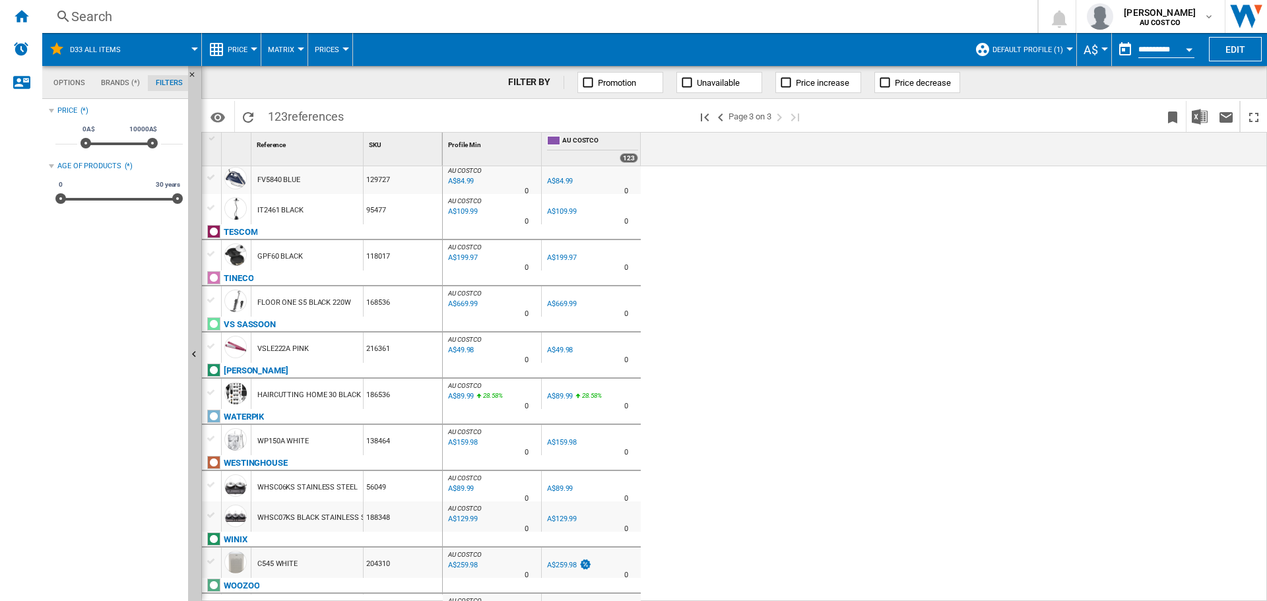
scroll to position [438, 0]
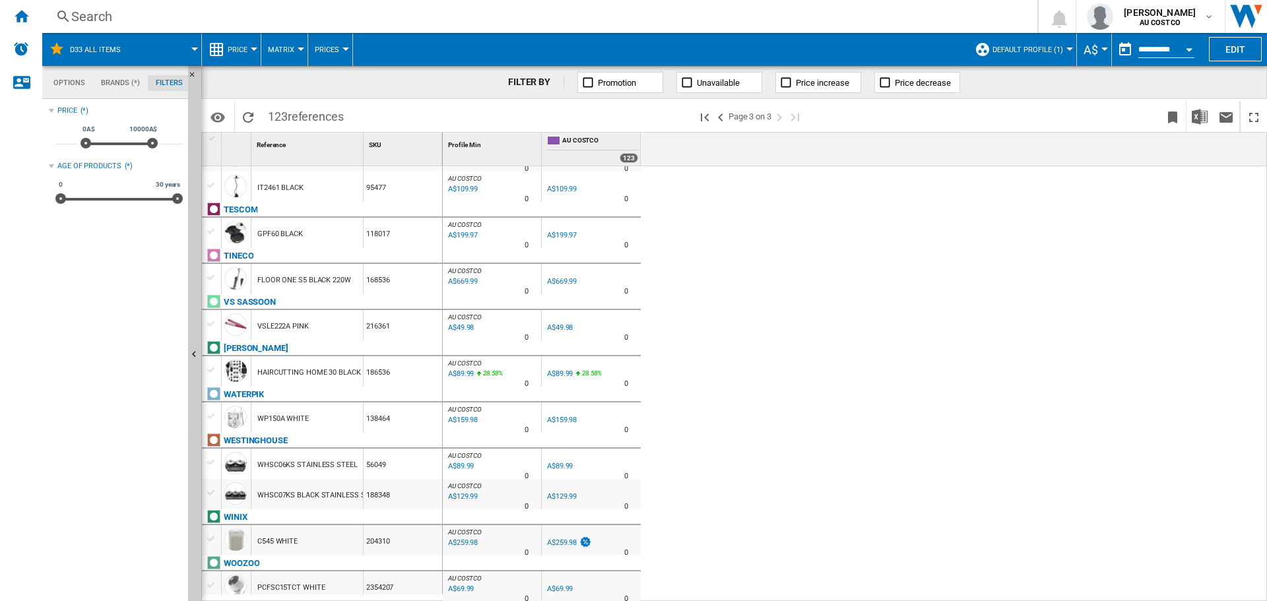
drag, startPoint x: 675, startPoint y: 510, endPoint x: 1115, endPoint y: 265, distance: 504.1
click at [1115, 265] on div "AU COSTCO : AU COSTCO 0.0 % A$1,899.99 26.67 % N/A 0 AU COSTCO : AU COSTCO AU C…" at bounding box center [855, 384] width 825 height 436
